Goal: Check status: Check status

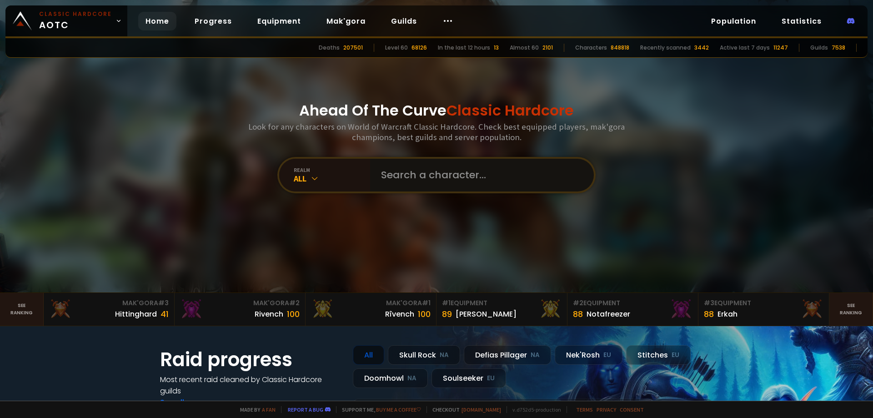
click at [440, 166] on input "text" at bounding box center [478, 175] width 207 height 33
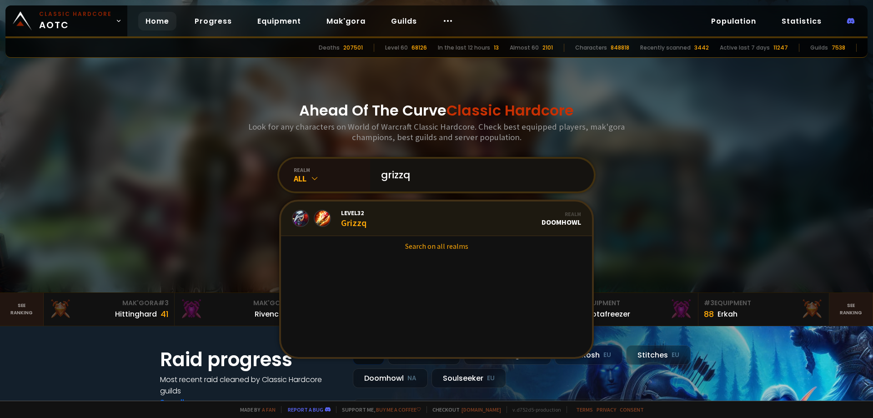
type input "grizzq"
click at [389, 210] on link "Level 32 Grizzq Realm Doomhowl" at bounding box center [436, 218] width 311 height 35
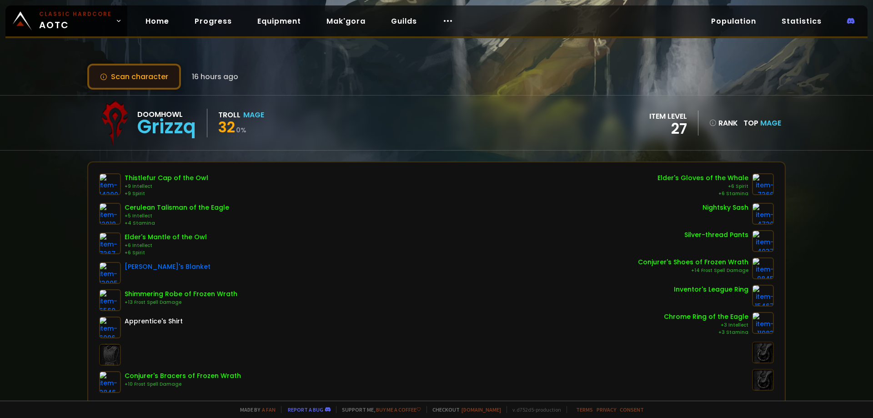
click at [136, 78] on button "Scan character" at bounding box center [134, 77] width 94 height 26
click at [145, 71] on button "Scan character" at bounding box center [134, 77] width 94 height 26
